Goal: Task Accomplishment & Management: Use online tool/utility

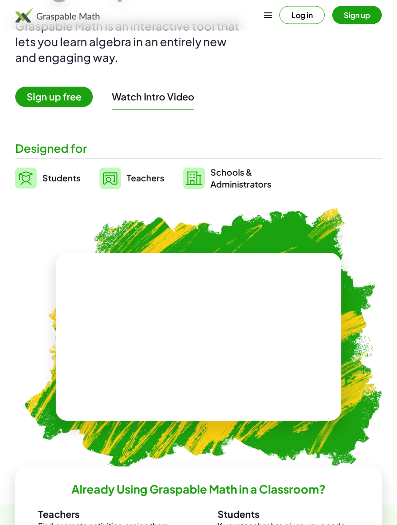
click at [50, 188] on link "Students" at bounding box center [47, 179] width 65 height 24
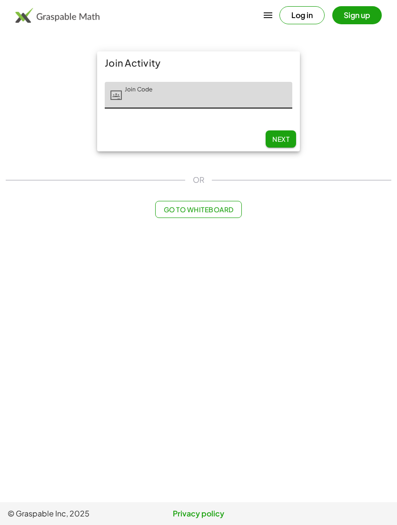
scroll to position [30, 0]
click at [309, 18] on button "Log in" at bounding box center [301, 15] width 45 height 18
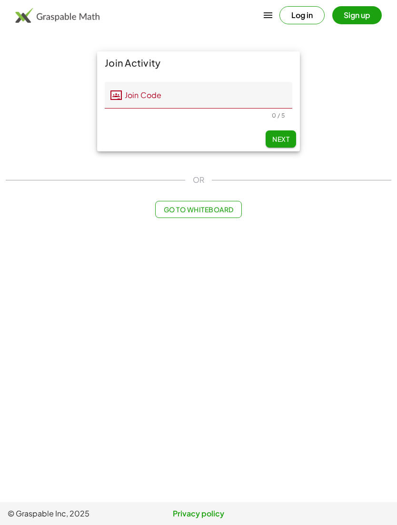
scroll to position [0, 0]
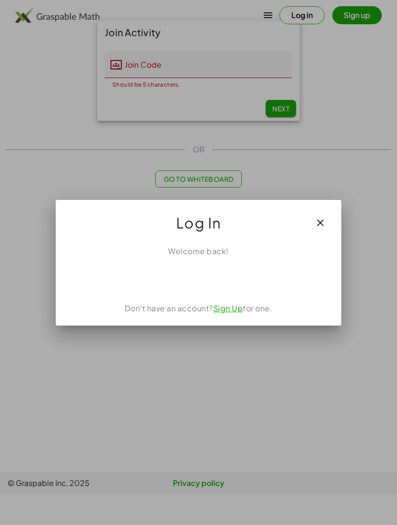
click at [316, 223] on icon "button" at bounding box center [320, 222] width 11 height 11
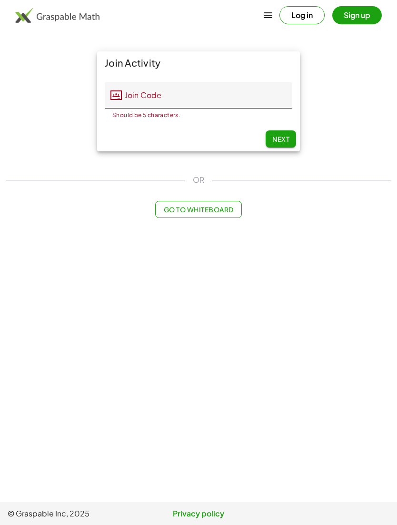
click at [288, 135] on span "Next" at bounding box center [280, 139] width 17 height 9
click at [352, 20] on button "Sign up" at bounding box center [357, 15] width 50 height 18
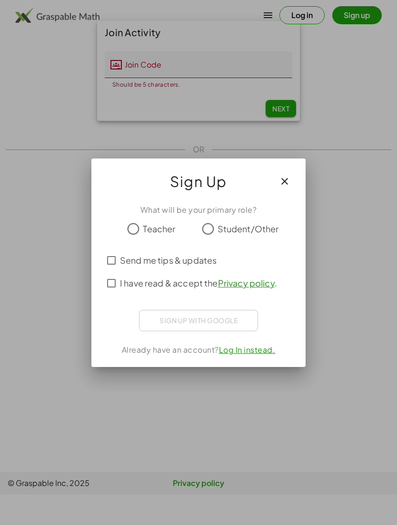
click at [295, 183] on button "button" at bounding box center [284, 181] width 23 height 23
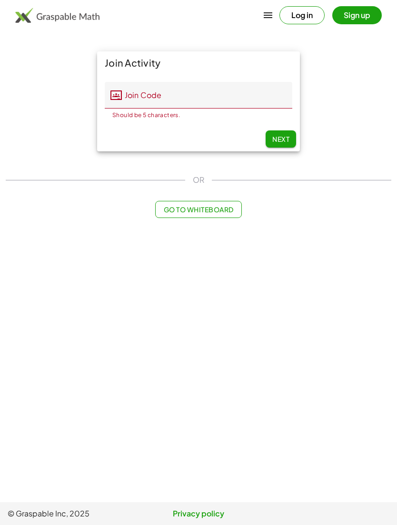
scroll to position [30, 0]
click at [346, 58] on div "Join Activity Join Code Join Code Should be 5 characters. 0 / 5 Next" at bounding box center [198, 101] width 397 height 111
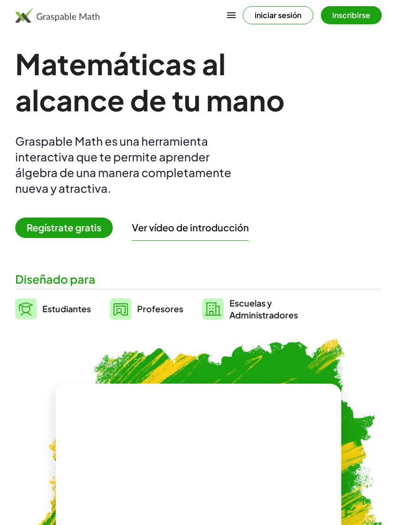
scroll to position [28, 0]
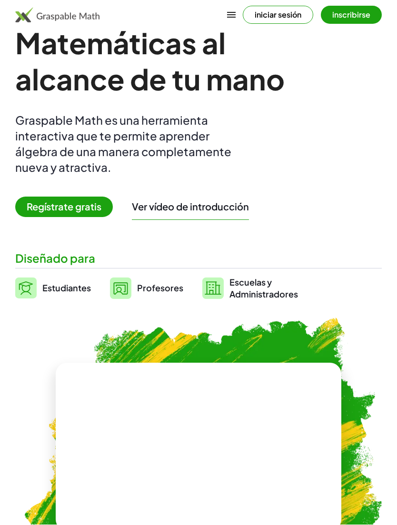
click at [94, 208] on span "Regístrate gratis" at bounding box center [64, 207] width 98 height 20
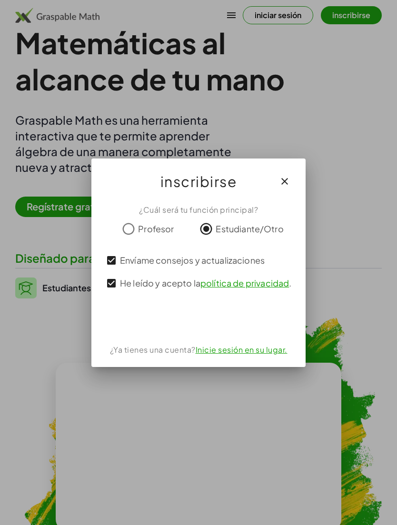
click at [189, 316] on div "Acceder con Google. Se abre en una pestaña nueva" at bounding box center [198, 319] width 91 height 21
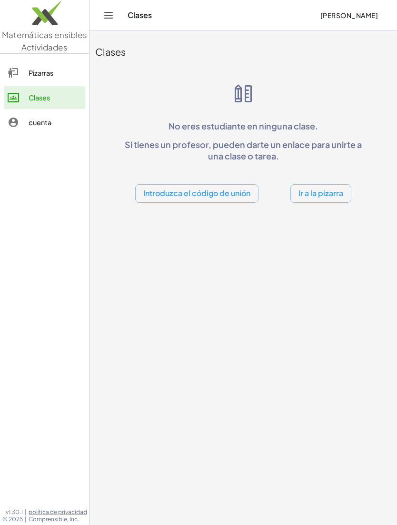
click at [111, 20] on icon "Menú desplegable" at bounding box center [108, 15] width 11 height 11
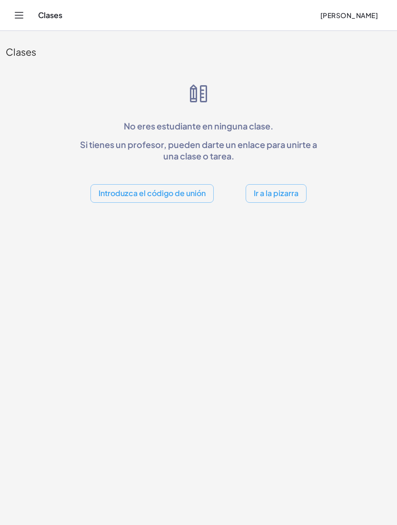
click at [181, 184] on button "Introduzca el código de unión" at bounding box center [151, 193] width 123 height 19
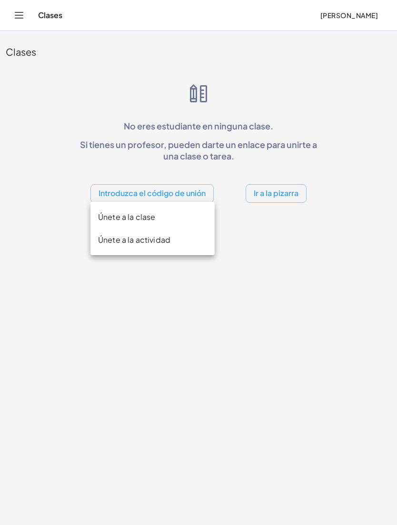
click at [263, 169] on div "Introduzca el código de unión Ir a la pizarra" at bounding box center [199, 186] width 244 height 34
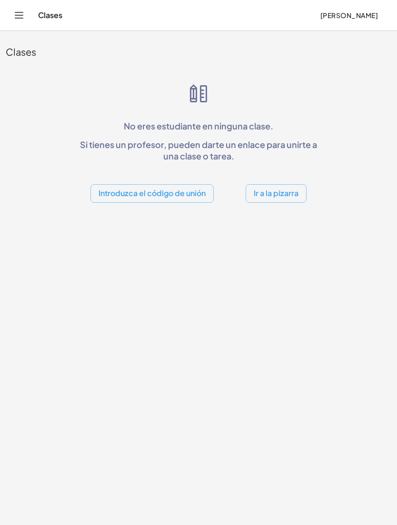
click at [273, 184] on button "Ir a la pizarra" at bounding box center [276, 193] width 61 height 19
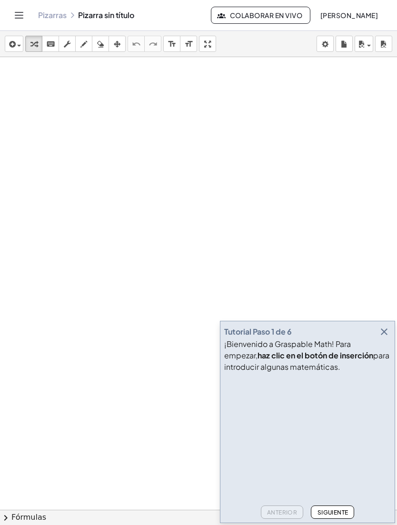
click at [327, 525] on html "Matemáticas ensibles Actividades Pizarras Clases cuenta v1.30.1 | política de p…" at bounding box center [198, 262] width 397 height 525
click at [325, 525] on html "Matemáticas ensibles Actividades Pizarras Clases cuenta v1.30.1 | política de p…" at bounding box center [198, 262] width 397 height 525
click at [332, 525] on html "Matemáticas ensibles Actividades Pizarras Clases cuenta v1.30.1 | política de p…" at bounding box center [198, 262] width 397 height 525
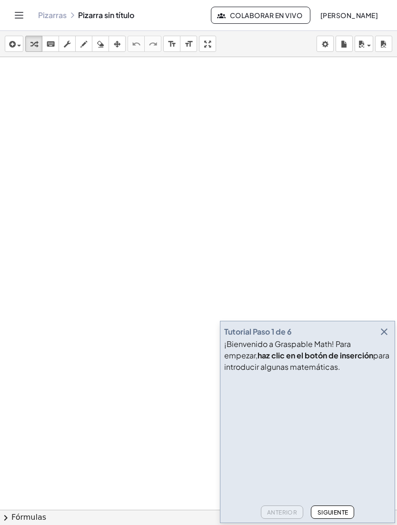
scroll to position [4, 0]
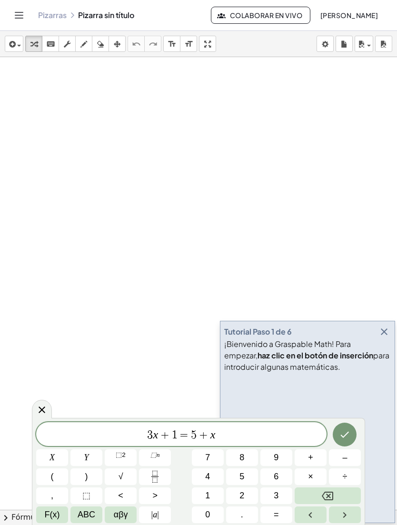
click at [278, 49] on div "insert select one: Math Expression Function Text Youtube Video Graphing Geometr…" at bounding box center [198, 44] width 397 height 26
click at [260, 50] on div "insert select one: Math Expression Function Text Youtube Video Graphing Geometr…" at bounding box center [198, 44] width 397 height 26
click at [343, 470] on button "÷" at bounding box center [345, 476] width 32 height 17
click at [329, 521] on button "Flecha derecha" at bounding box center [345, 515] width 32 height 17
click at [331, 522] on button "Flecha derecha" at bounding box center [345, 515] width 32 height 17
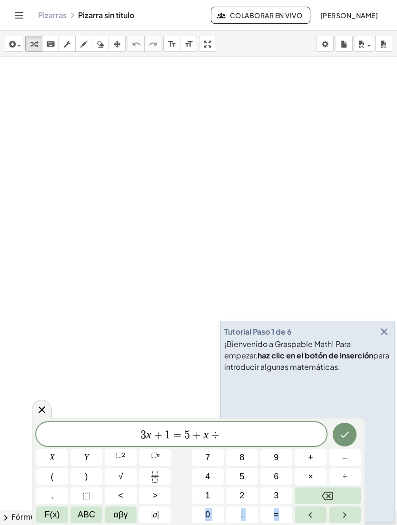
click at [331, 522] on button "Flecha derecha" at bounding box center [345, 515] width 32 height 17
click at [344, 470] on span "÷" at bounding box center [345, 476] width 5 height 13
click at [339, 464] on button "–" at bounding box center [345, 457] width 32 height 17
click at [341, 468] on button "÷" at bounding box center [345, 476] width 32 height 17
click at [338, 465] on button "–" at bounding box center [345, 457] width 32 height 17
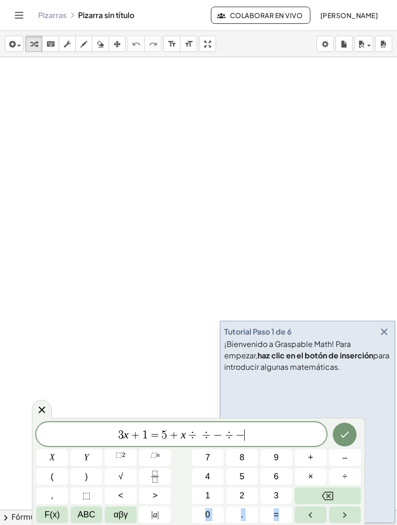
click at [22, 44] on button "insert" at bounding box center [14, 44] width 19 height 16
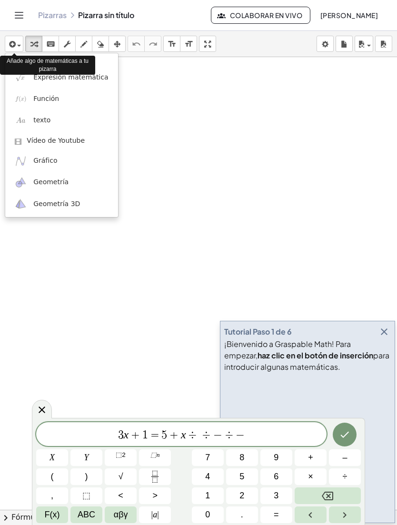
click at [96, 80] on span "Expresión matemática" at bounding box center [70, 78] width 75 height 10
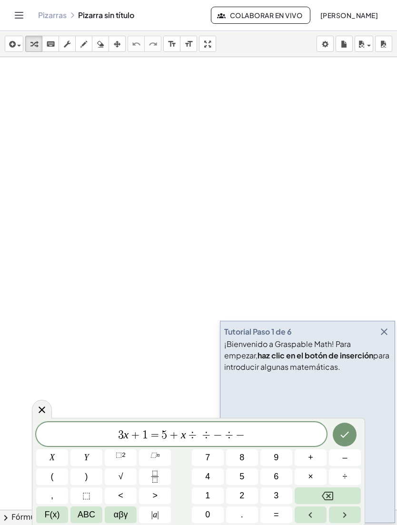
click at [45, 444] on div "3 x + 1 = 5 + x ÷ ÷ − ÷ −" at bounding box center [181, 434] width 290 height 24
click at [30, 442] on div at bounding box center [198, 505] width 397 height 905
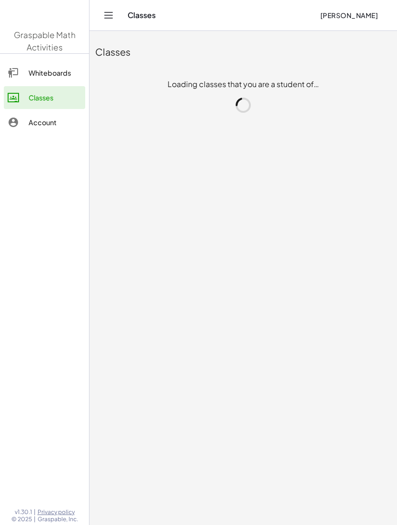
scroll to position [29, 0]
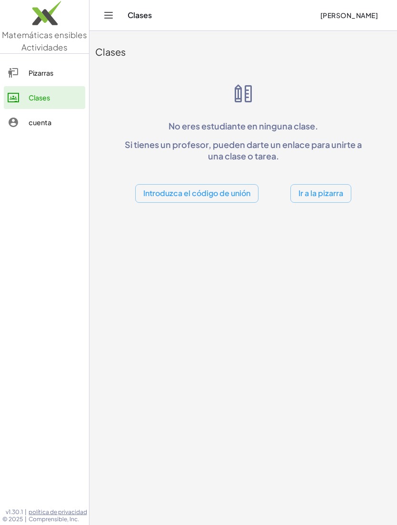
click at [51, 120] on div "cuenta" at bounding box center [55, 122] width 53 height 11
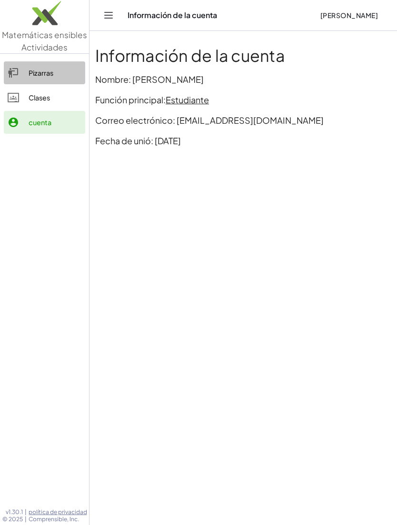
click at [61, 81] on link "Pizarras" at bounding box center [44, 72] width 81 height 23
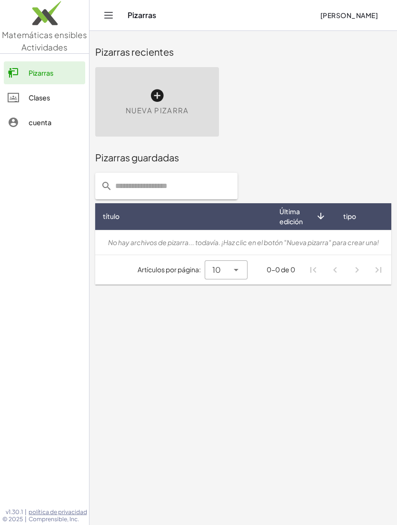
click at [54, 96] on div "Clases" at bounding box center [55, 97] width 53 height 11
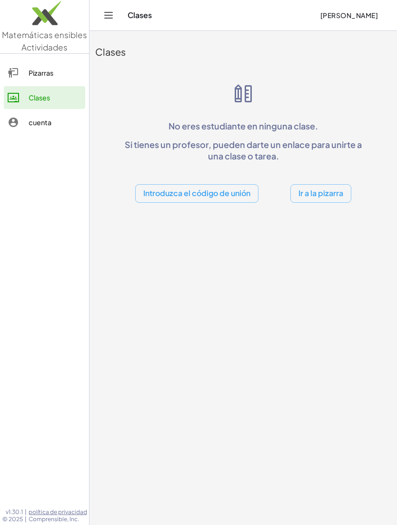
click at [236, 193] on button "Introduzca el código de unión" at bounding box center [196, 193] width 123 height 19
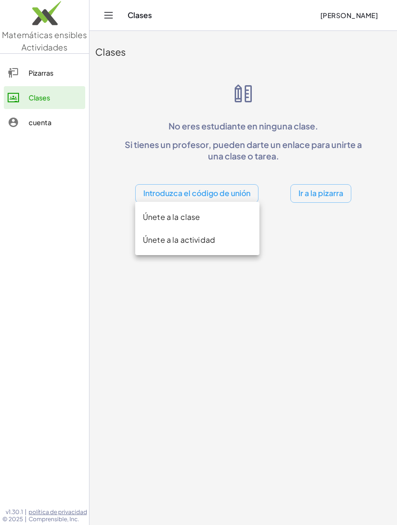
click at [227, 217] on div "Únete a la clase" at bounding box center [197, 216] width 109 height 11
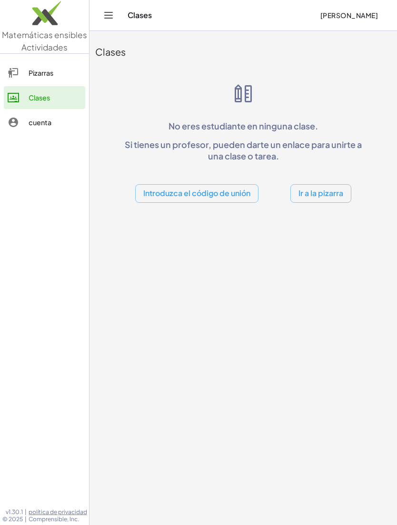
click at [122, 14] on div "Clases [PERSON_NAME]" at bounding box center [243, 15] width 285 height 30
click at [112, 13] on icon "Menú desplegable" at bounding box center [108, 15] width 11 height 11
